Goal: Information Seeking & Learning: Learn about a topic

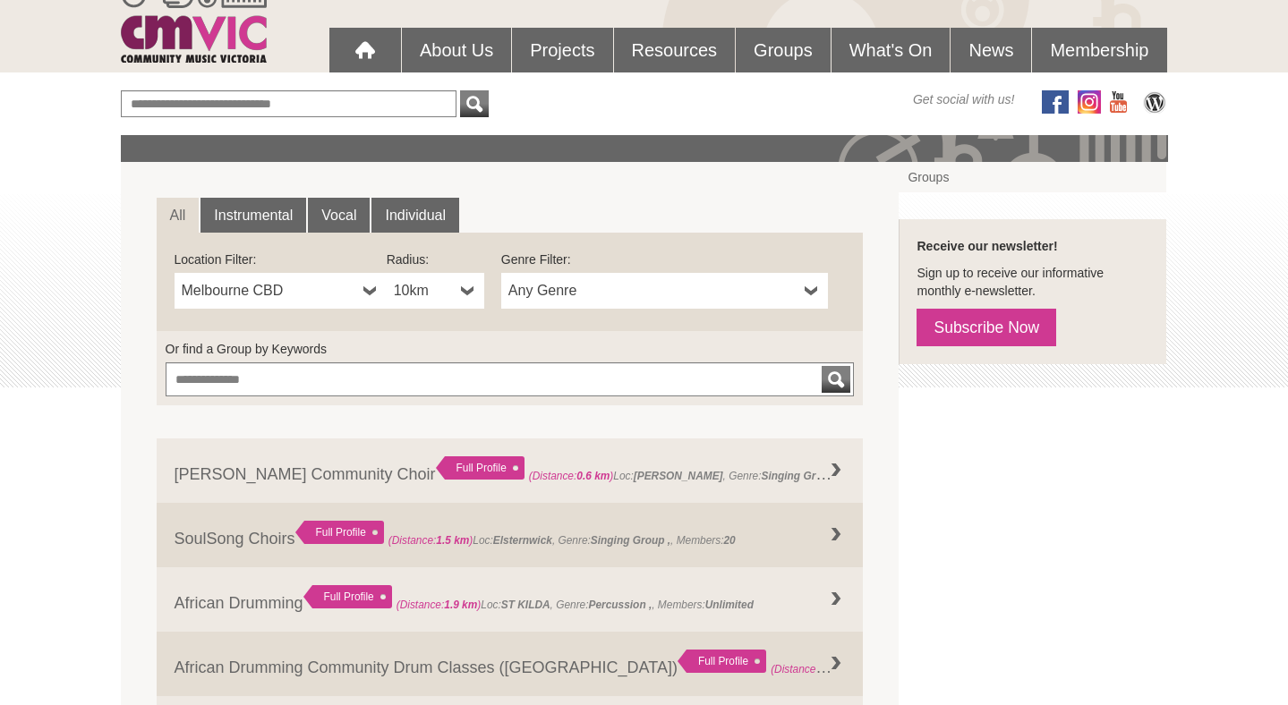
scroll to position [146, 0]
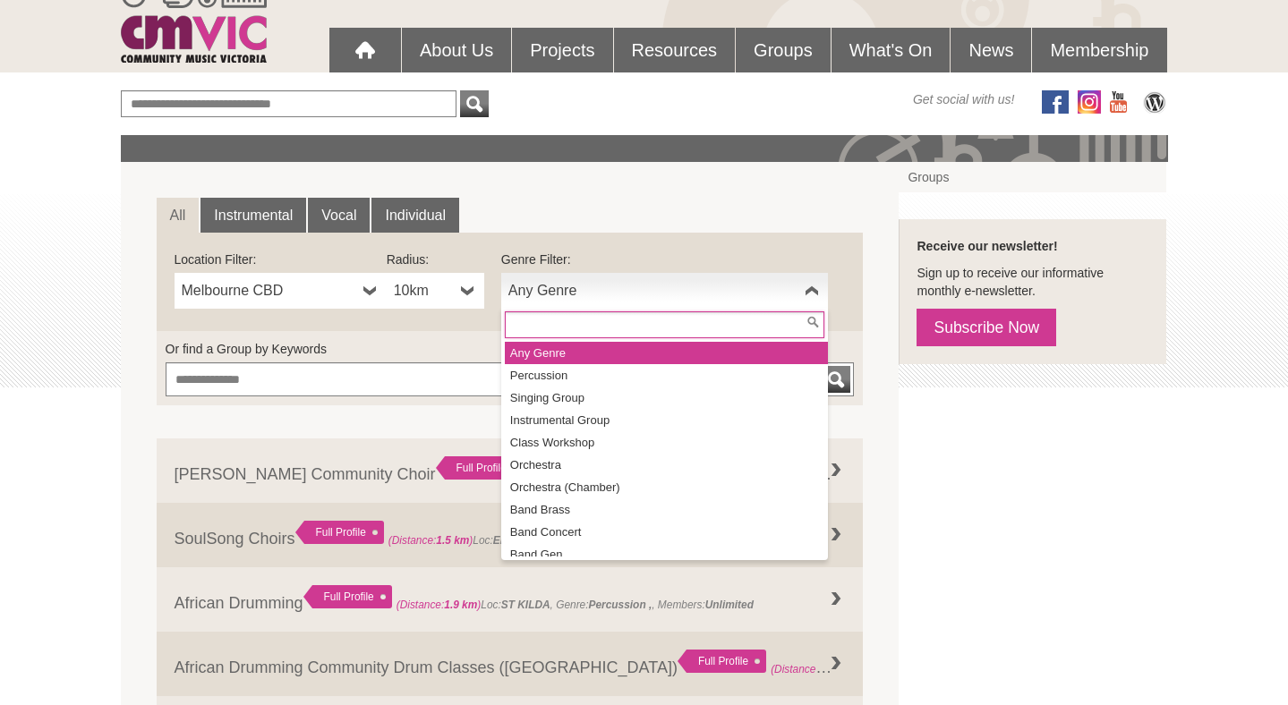
click at [667, 303] on link "Any Genre" at bounding box center [664, 291] width 327 height 36
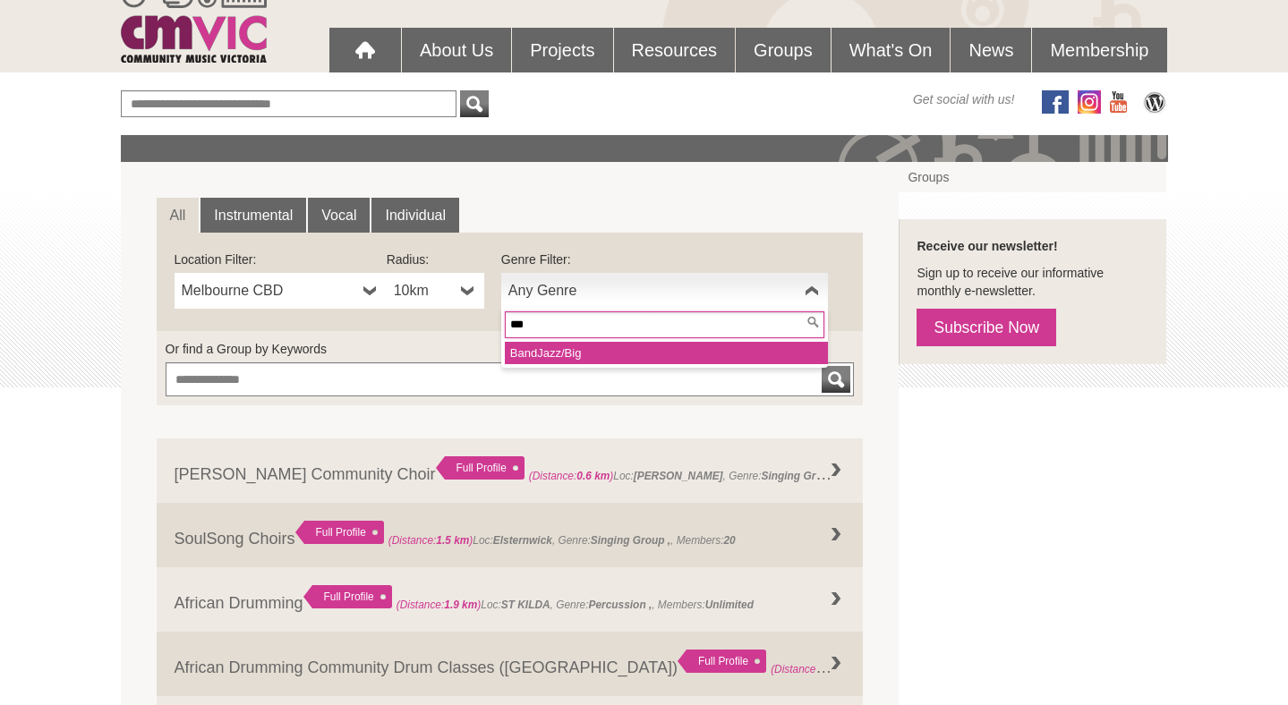
type input "***"
click at [563, 352] on li "Band Jaz z/Big" at bounding box center [666, 353] width 323 height 22
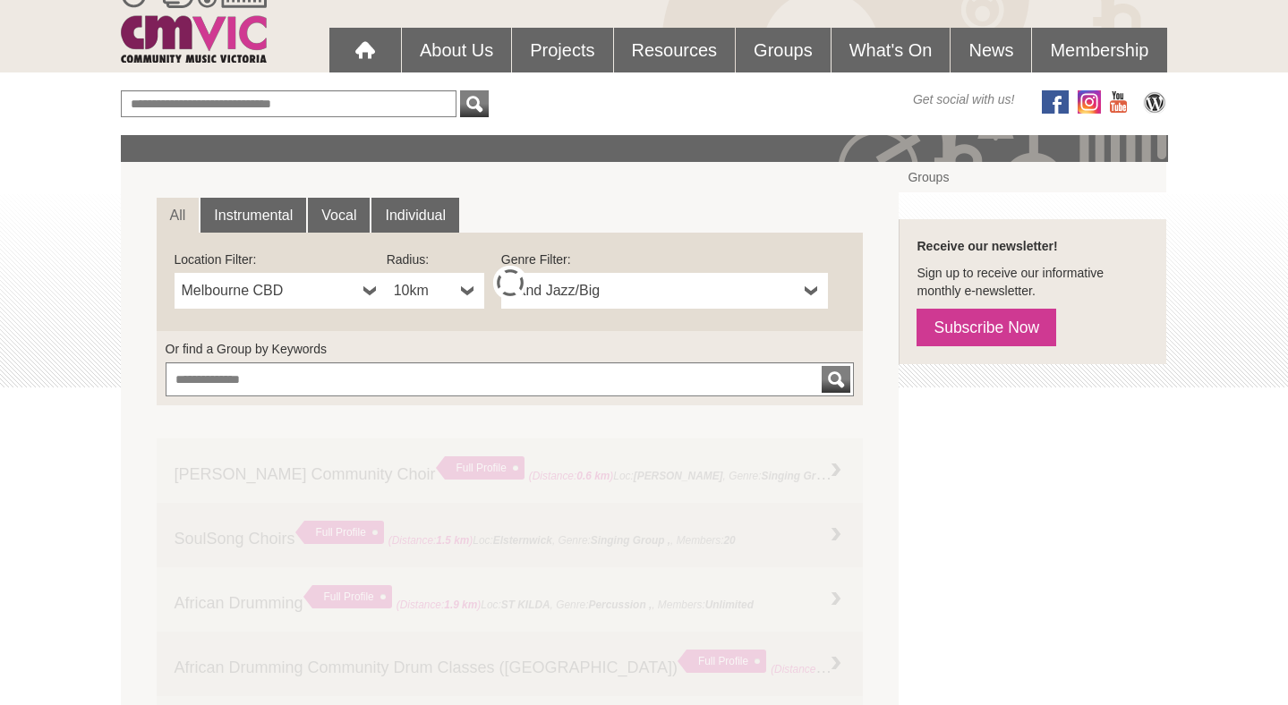
click at [321, 292] on span "Melbourne CBD" at bounding box center [269, 290] width 175 height 21
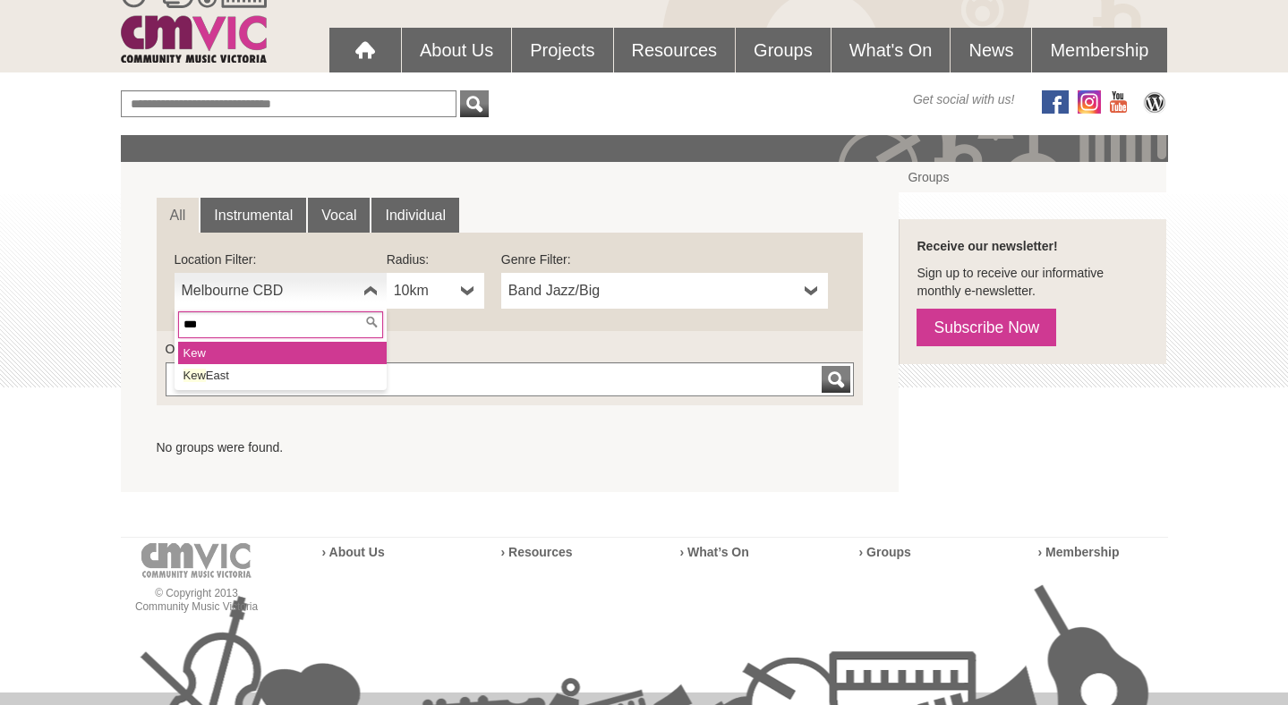
type input "***"
click at [234, 355] on li "Kew" at bounding box center [282, 353] width 209 height 22
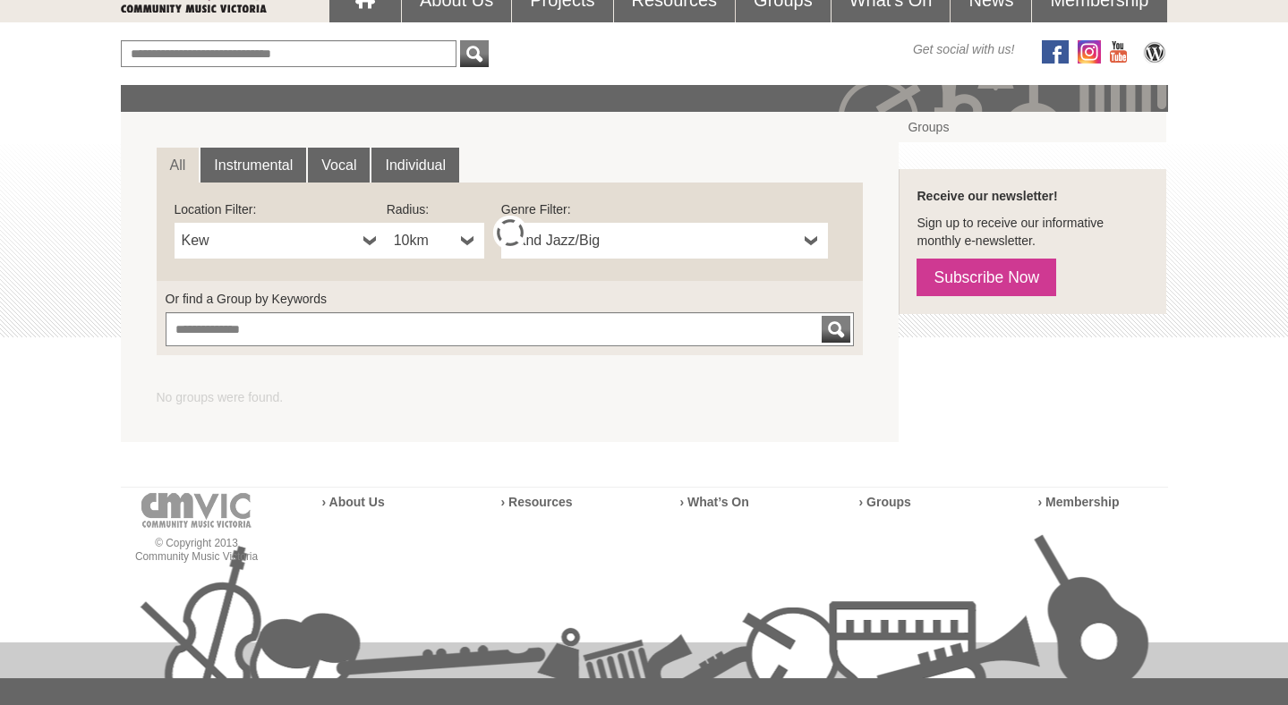
scroll to position [206, 0]
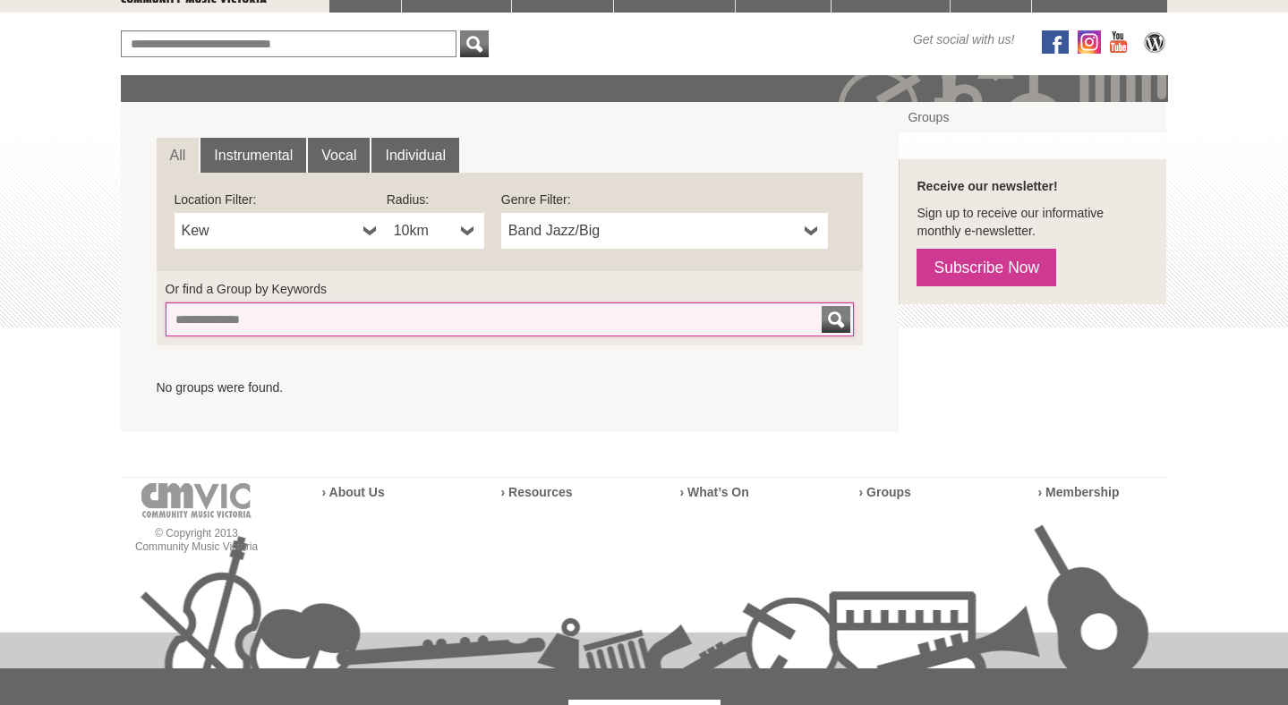
click at [443, 325] on input "Or find a Group by Keywords" at bounding box center [510, 320] width 689 height 34
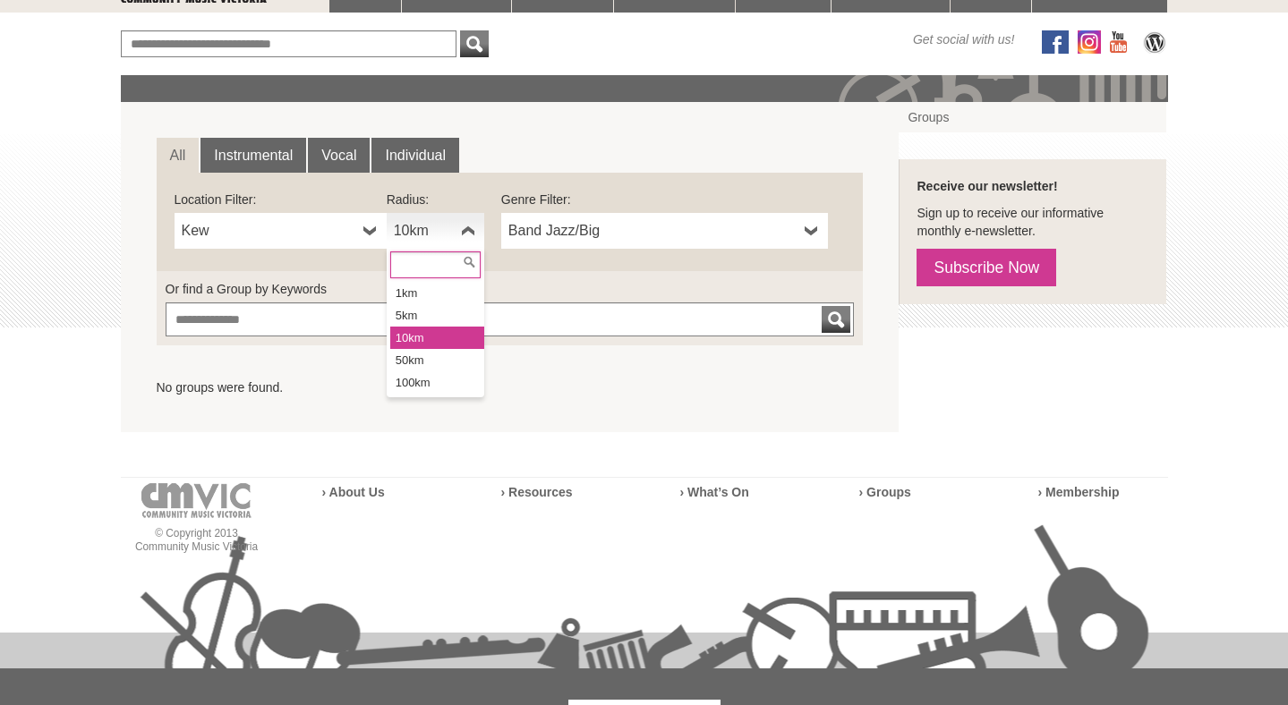
click at [467, 233] on b at bounding box center [468, 231] width 14 height 36
click at [429, 380] on li "100km" at bounding box center [437, 382] width 94 height 22
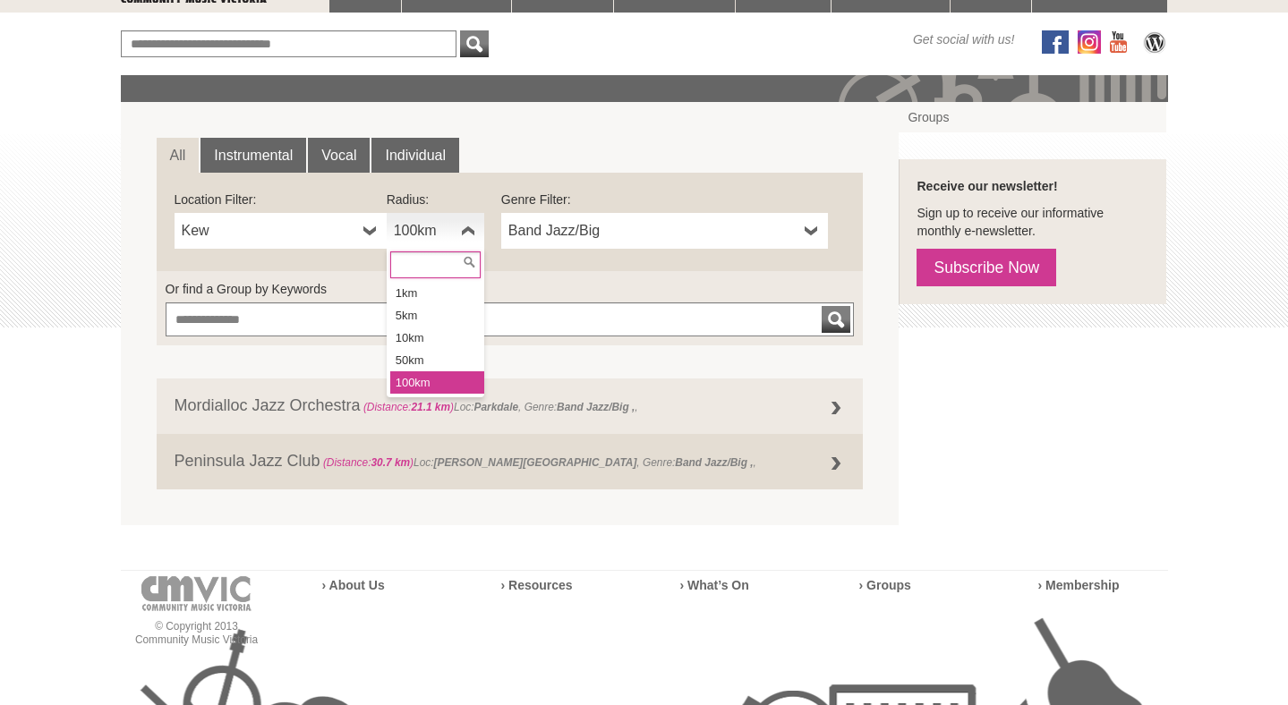
click at [466, 240] on b at bounding box center [468, 231] width 14 height 36
click at [439, 361] on li "50km" at bounding box center [437, 360] width 94 height 22
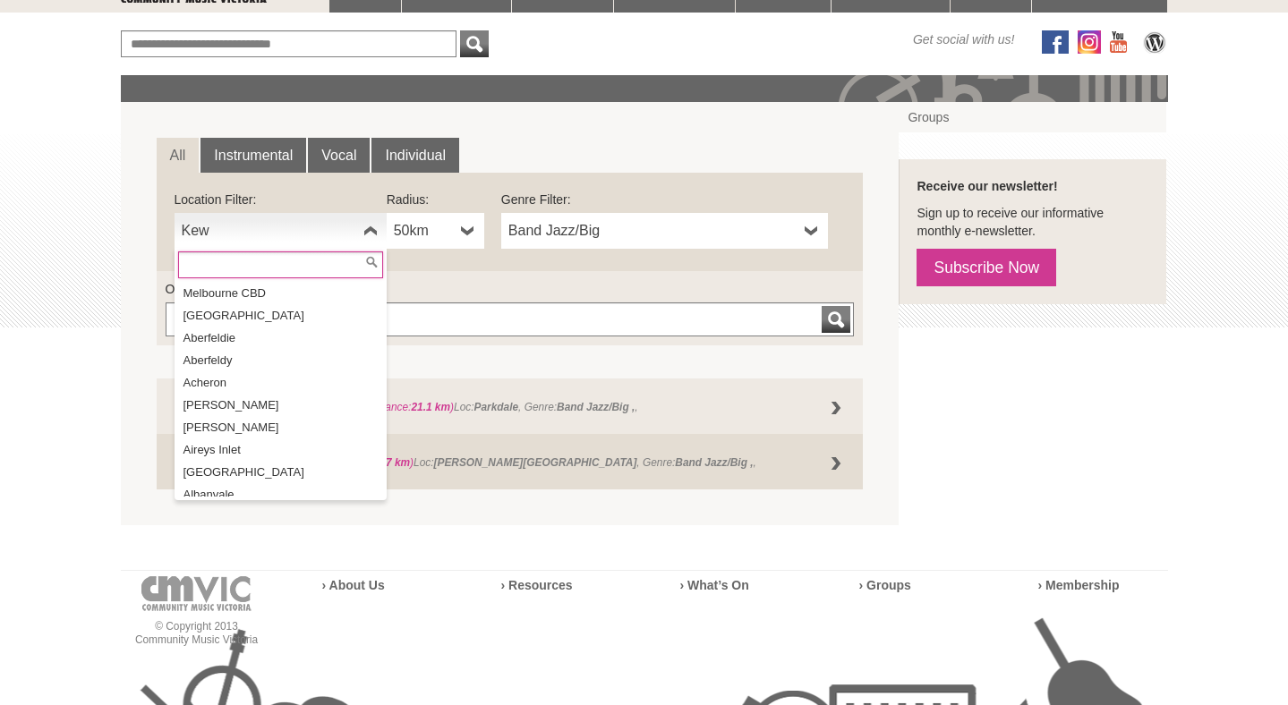
click at [361, 235] on link "Kew" at bounding box center [281, 231] width 212 height 36
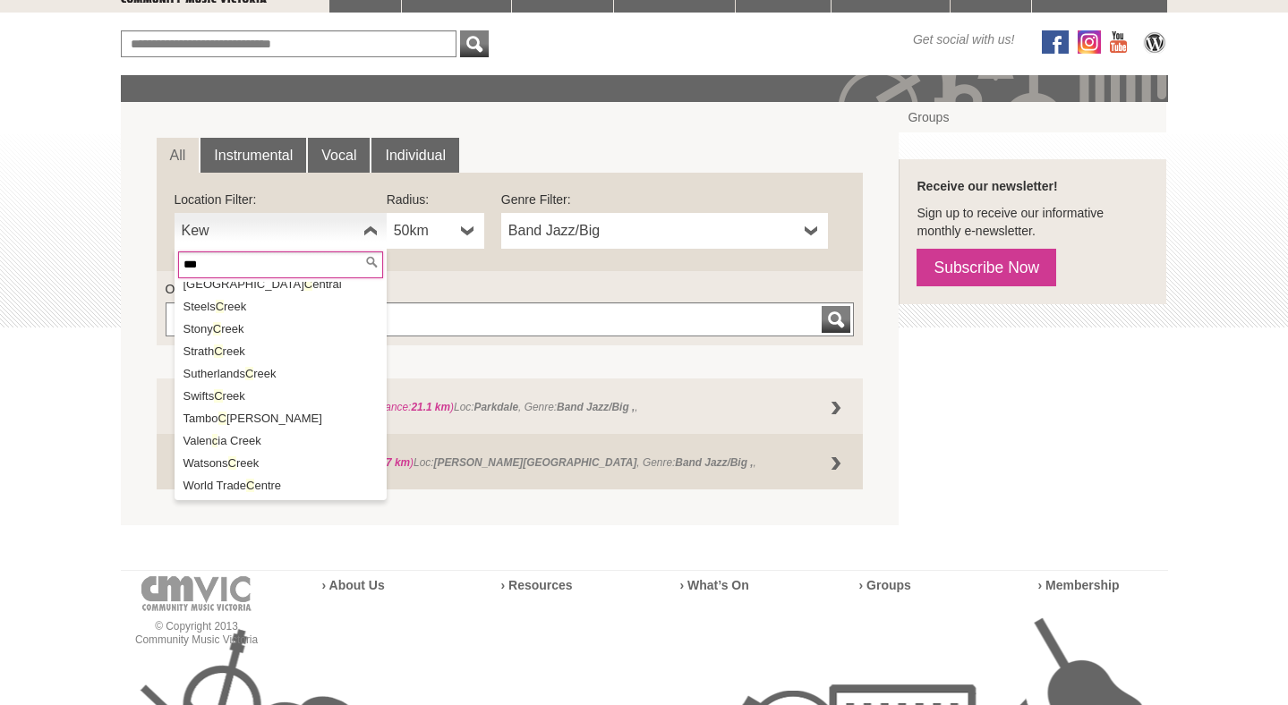
scroll to position [0, 0]
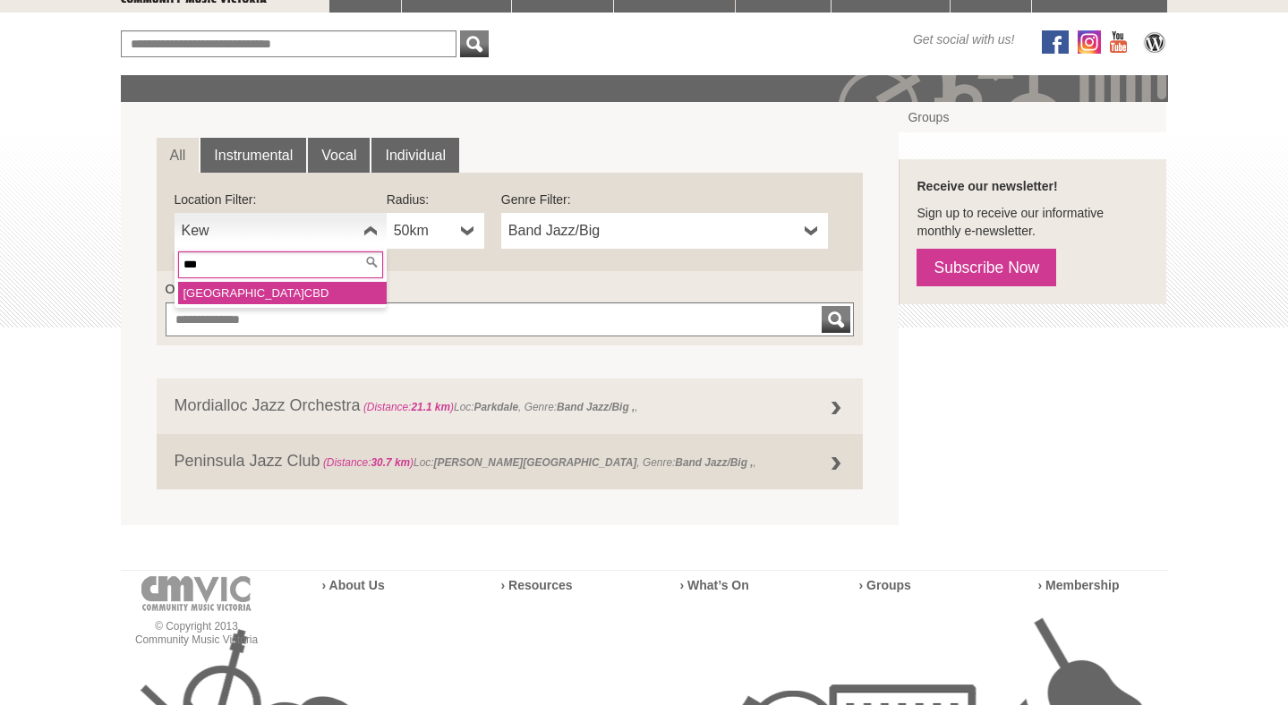
type input "***"
click at [192, 298] on li "Melbourne CBD" at bounding box center [282, 293] width 209 height 22
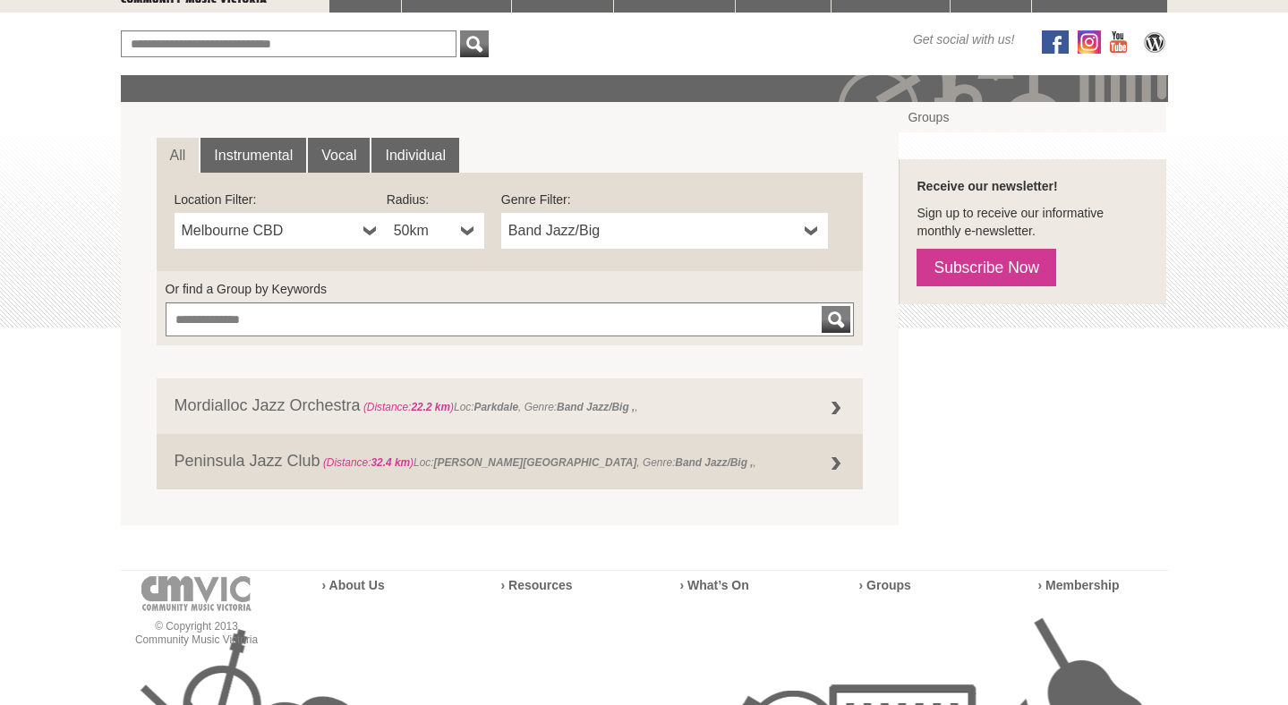
click at [459, 234] on link "50km" at bounding box center [436, 231] width 98 height 36
click at [440, 387] on li "100km" at bounding box center [437, 382] width 94 height 22
click at [338, 235] on span "Melbourne CBD" at bounding box center [269, 230] width 175 height 21
type input "*"
